Goal: Task Accomplishment & Management: Complete application form

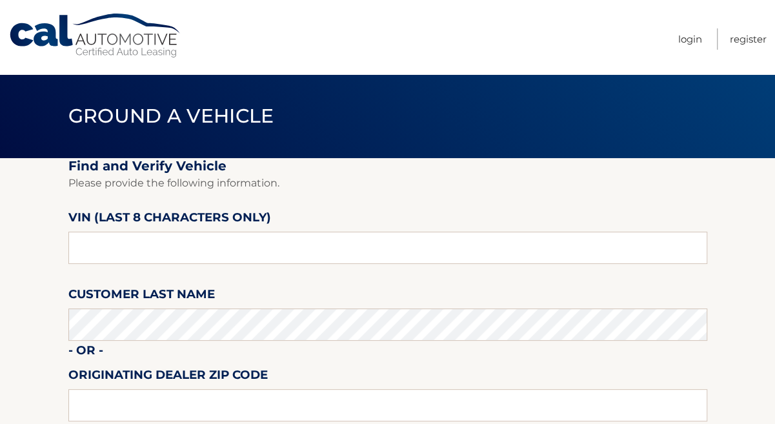
click at [239, 241] on input "text" at bounding box center [387, 248] width 639 height 32
type input "PC520965"
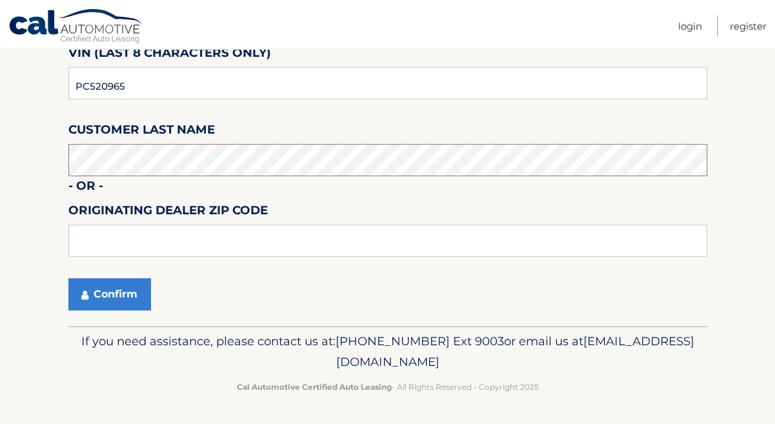
scroll to position [176, 0]
click at [96, 297] on button "Confirm" at bounding box center [109, 294] width 83 height 32
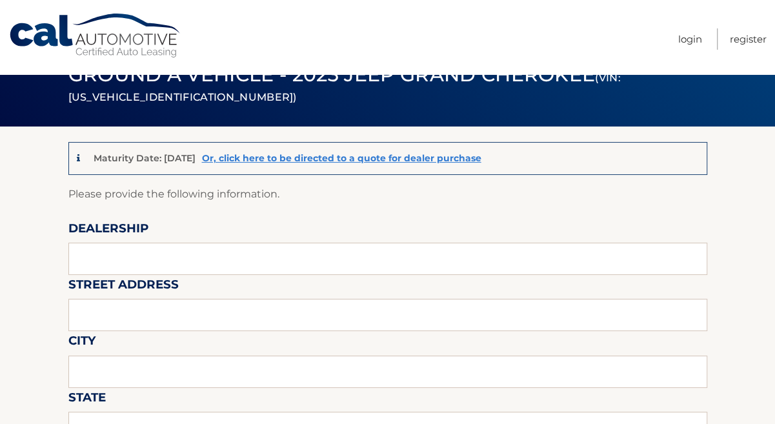
scroll to position [58, 0]
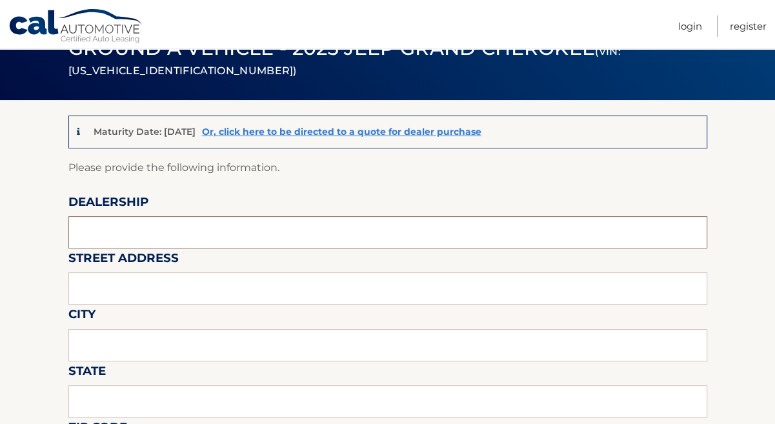
click at [241, 236] on input "text" at bounding box center [387, 232] width 639 height 32
type input "AVENTURA CJDR"
click at [201, 296] on input "text" at bounding box center [387, 288] width 639 height 32
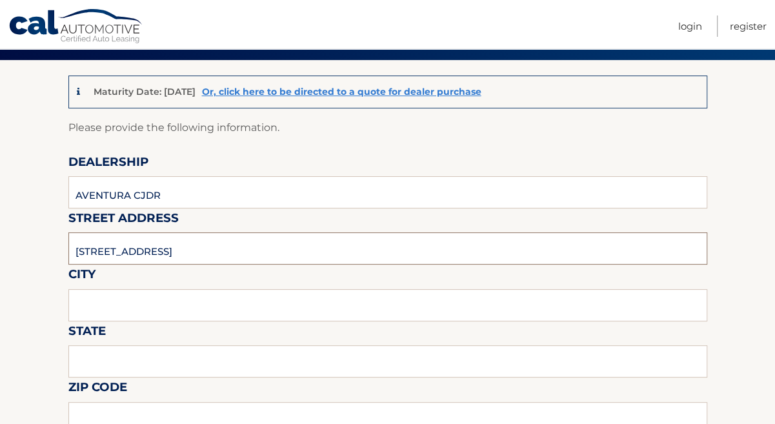
scroll to position [176, 0]
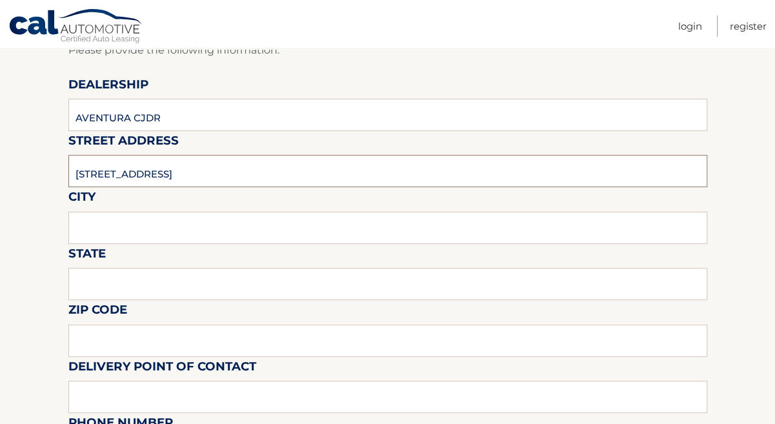
type input "[STREET_ADDRESS]"
click at [176, 230] on input "text" at bounding box center [387, 228] width 639 height 32
type input "[GEOGRAPHIC_DATA]"
click at [111, 277] on input "text" at bounding box center [387, 284] width 639 height 32
type input "FL"
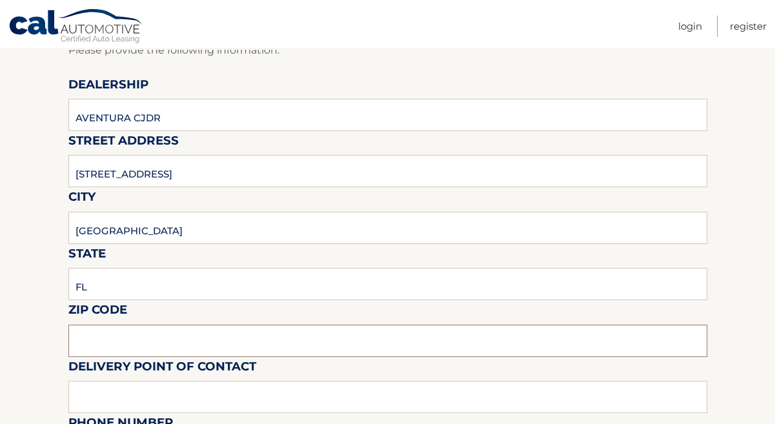
click at [215, 343] on input "text" at bounding box center [387, 341] width 639 height 32
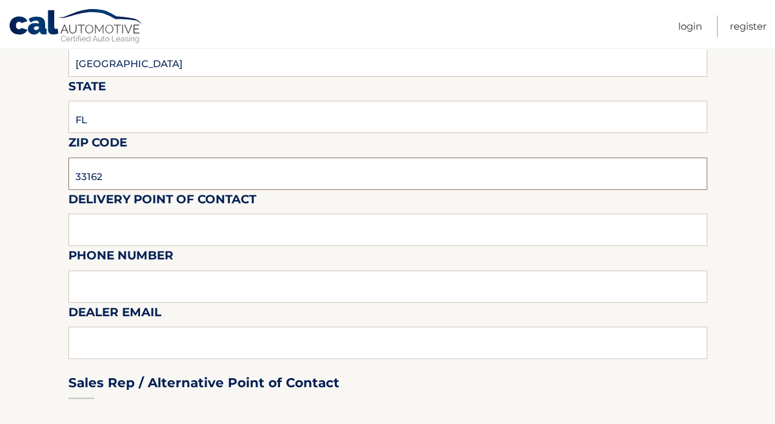
scroll to position [352, 0]
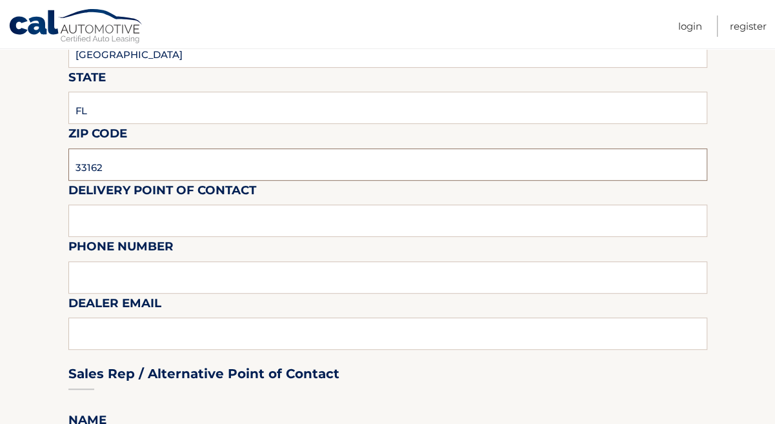
type input "33162"
click at [218, 221] on input "text" at bounding box center [387, 221] width 639 height 32
type input "[PERSON_NAME]"
click at [234, 283] on input "text" at bounding box center [387, 277] width 639 height 32
type input "3054053322"
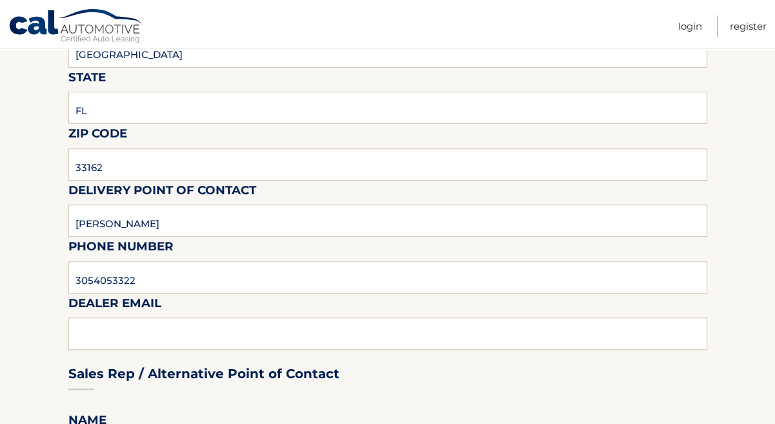
click at [204, 352] on div "Sales Rep / Alternative Point of Contact" at bounding box center [387, 349] width 639 height 91
click at [199, 325] on div "Sales Rep / Alternative Point of Contact" at bounding box center [387, 349] width 639 height 91
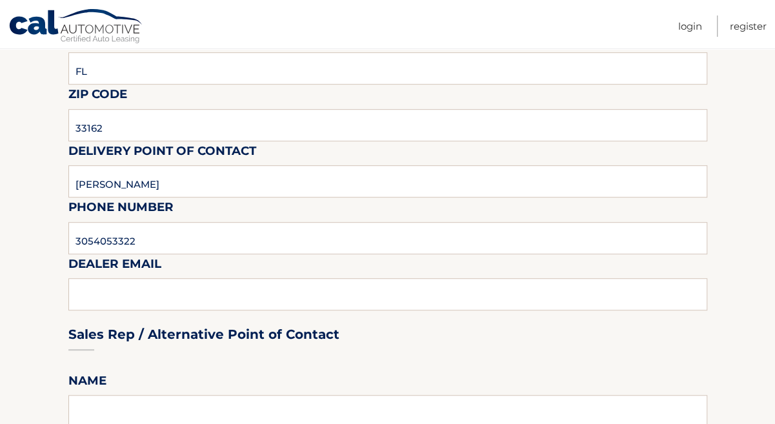
scroll to position [528, 0]
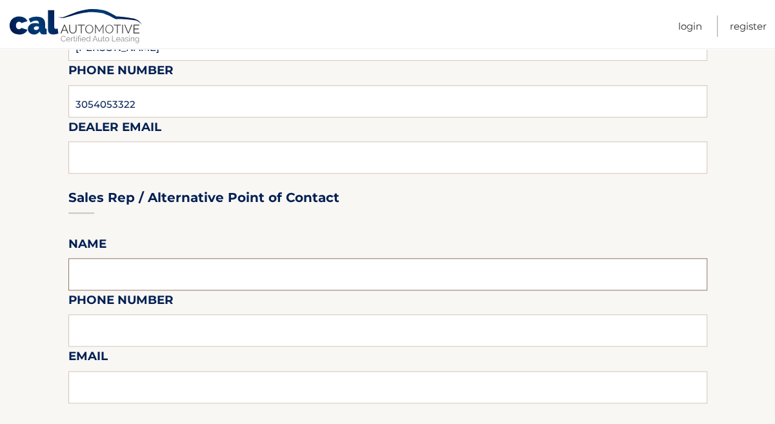
click at [212, 279] on input "text" at bounding box center [387, 274] width 639 height 32
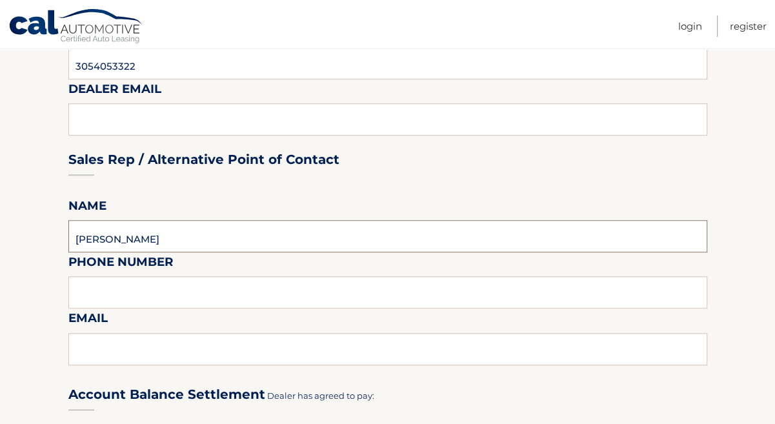
scroll to position [587, 0]
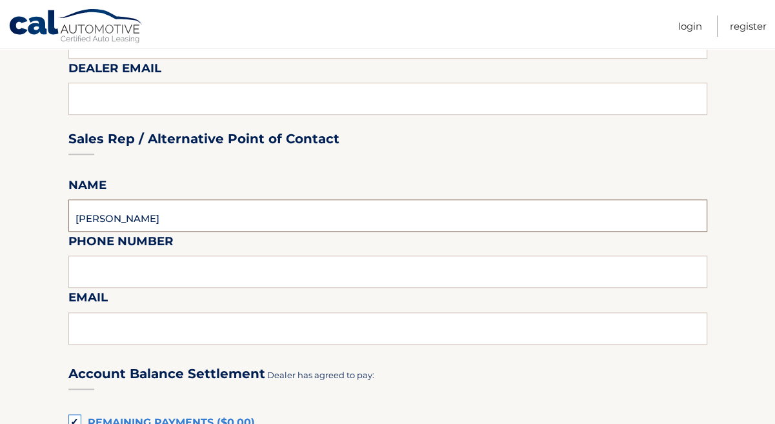
type input "[PERSON_NAME]"
click at [167, 276] on input "text" at bounding box center [387, 272] width 639 height 32
type input "3054053322"
click at [167, 331] on input "text" at bounding box center [387, 328] width 639 height 32
paste input "[EMAIL_ADDRESS][PERSON_NAME][DOMAIN_NAME]"
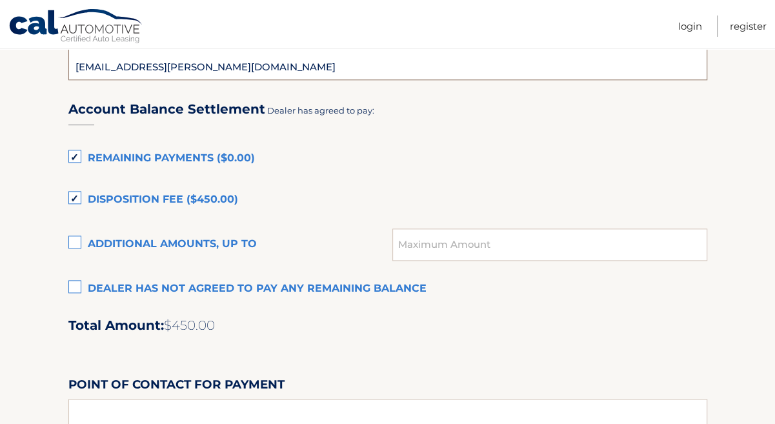
scroll to position [880, 0]
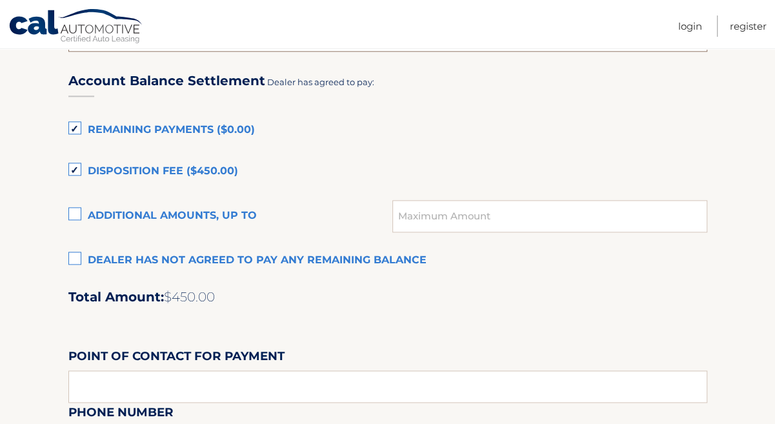
type input "[EMAIL_ADDRESS][PERSON_NAME][DOMAIN_NAME]"
click at [78, 270] on label "Dealer has not agreed to pay any remaining balance" at bounding box center [387, 261] width 639 height 26
click at [0, 0] on input "Dealer has not agreed to pay any remaining balance" at bounding box center [0, 0] width 0 height 0
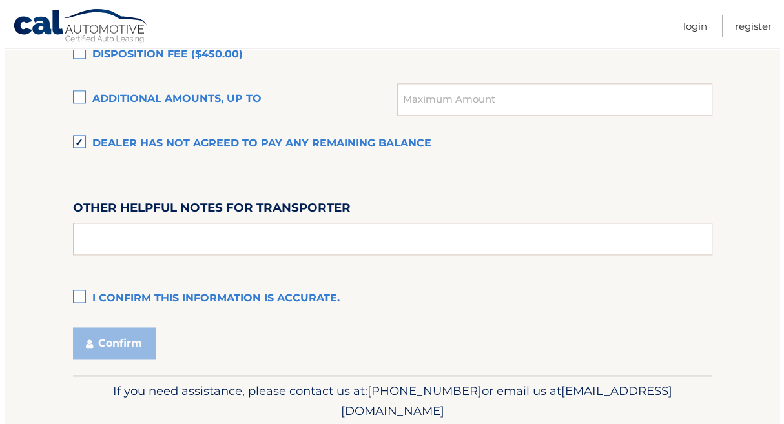
scroll to position [997, 0]
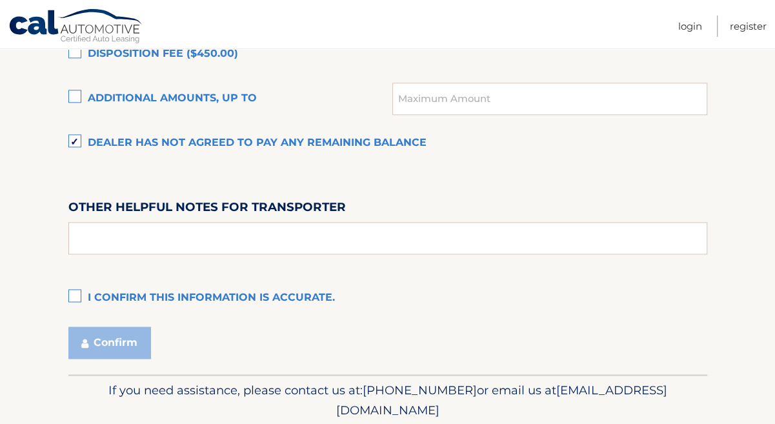
click at [75, 304] on label "I confirm this information is accurate." at bounding box center [387, 298] width 639 height 26
click at [0, 0] on input "I confirm this information is accurate." at bounding box center [0, 0] width 0 height 0
click at [152, 352] on div "Confirm" at bounding box center [387, 343] width 639 height 32
click at [136, 352] on button "Confirm" at bounding box center [109, 343] width 83 height 32
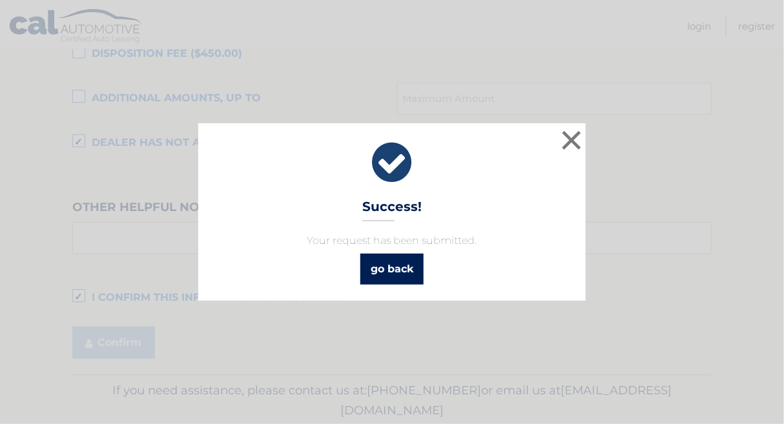
scroll to position [997, 0]
